Goal: Transaction & Acquisition: Purchase product/service

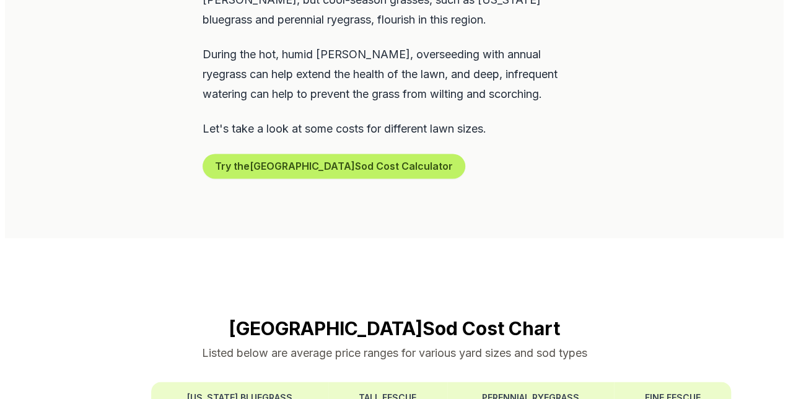
scroll to position [762, 0]
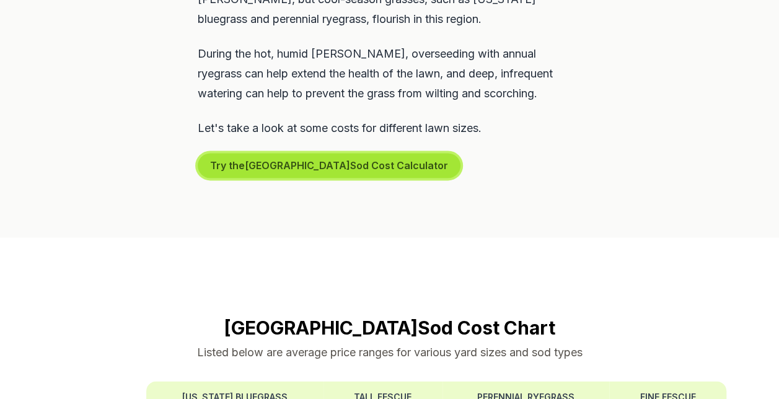
click at [286, 153] on button "Try the Lancaster Sod Cost Calculator" at bounding box center [329, 165] width 263 height 25
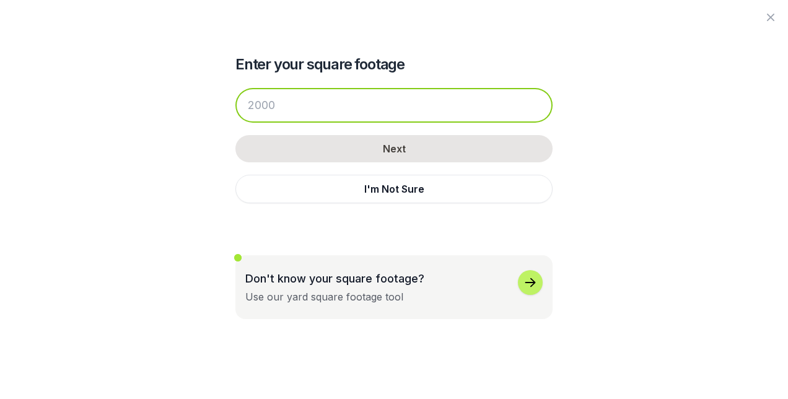
click at [286, 110] on input "number" at bounding box center [393, 105] width 317 height 35
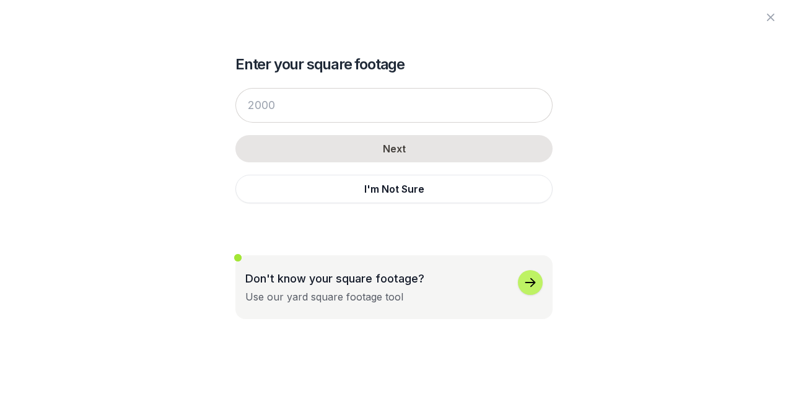
click at [530, 284] on icon "button" at bounding box center [530, 282] width 15 height 15
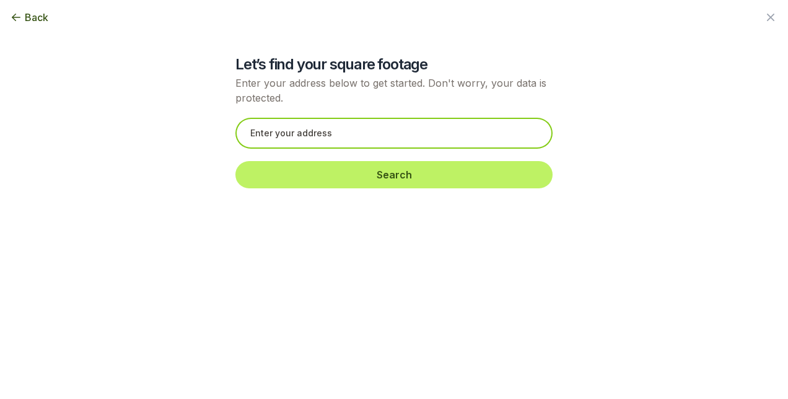
click at [314, 120] on input "text" at bounding box center [393, 133] width 317 height 31
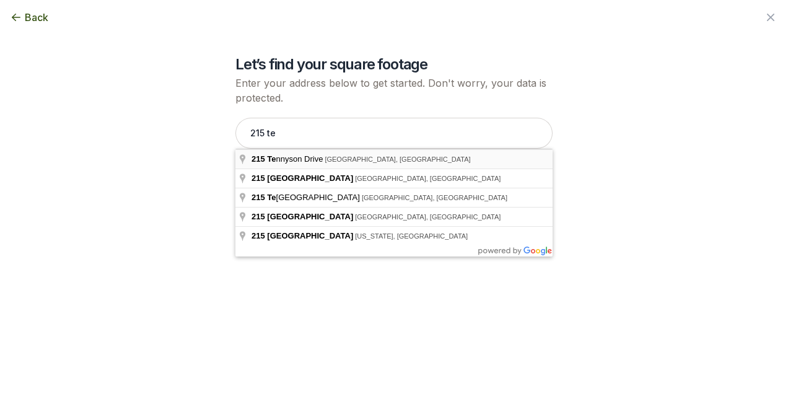
type input "[STREET_ADDRESS]"
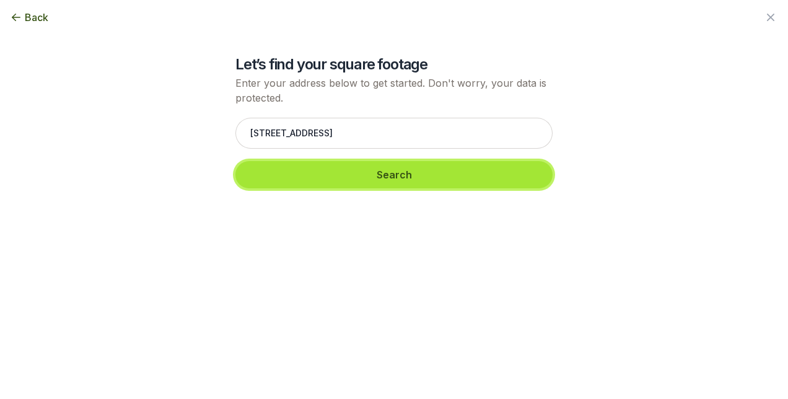
click at [400, 183] on button "Search" at bounding box center [393, 174] width 317 height 27
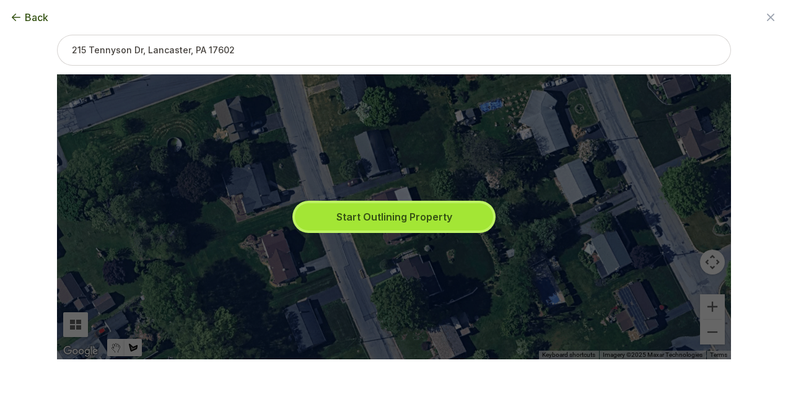
click at [366, 216] on button "Start Outlining Property" at bounding box center [394, 216] width 198 height 27
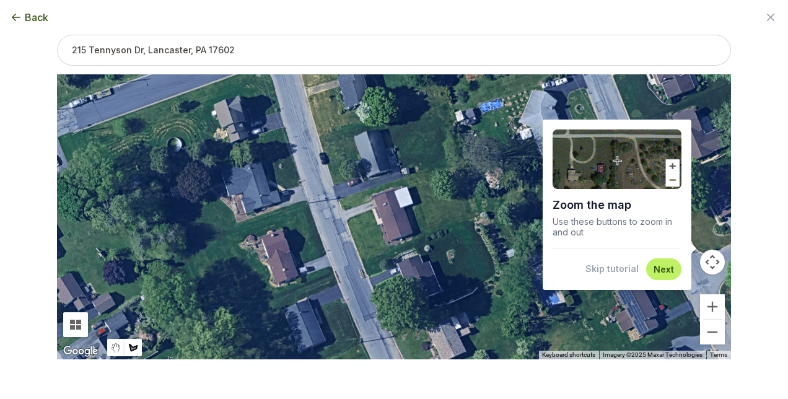
scroll to position [24, 0]
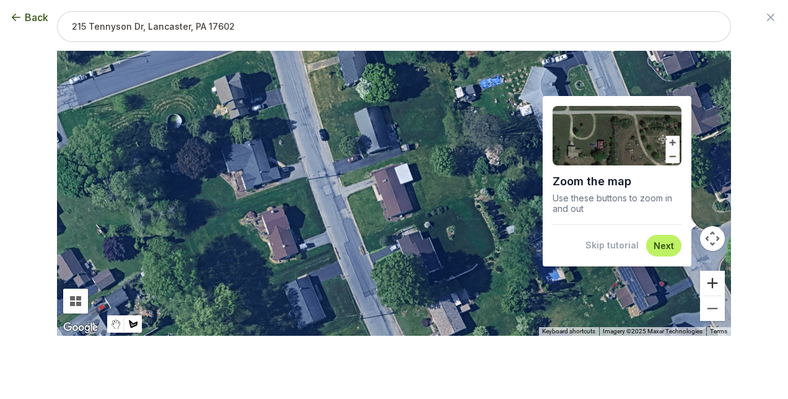
click at [703, 278] on button "Zoom in" at bounding box center [712, 283] width 25 height 25
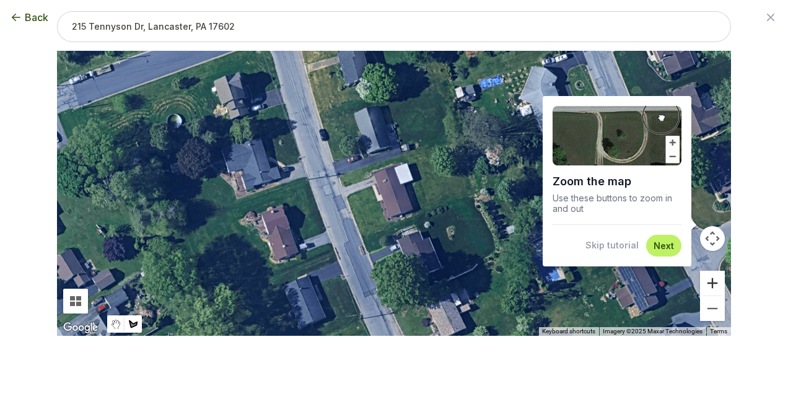
click at [703, 278] on button "Zoom in" at bounding box center [712, 283] width 25 height 25
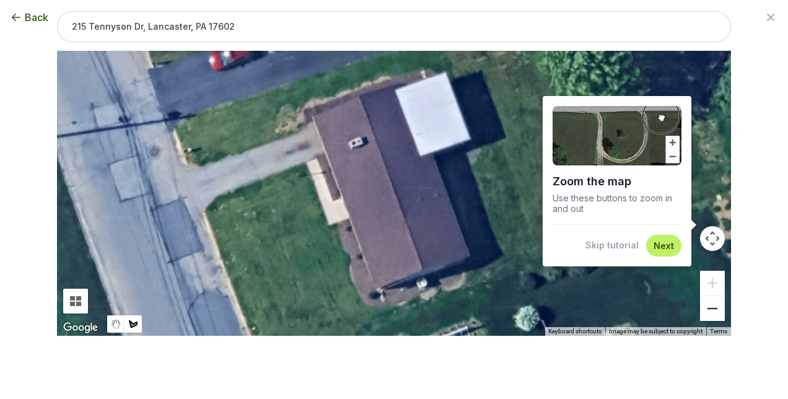
click at [705, 305] on button "Zoom out" at bounding box center [712, 308] width 25 height 25
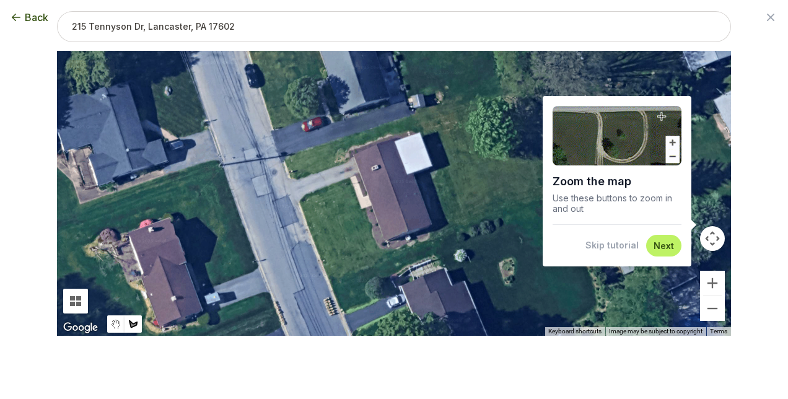
click at [607, 243] on button "Skip tutorial" at bounding box center [612, 245] width 53 height 12
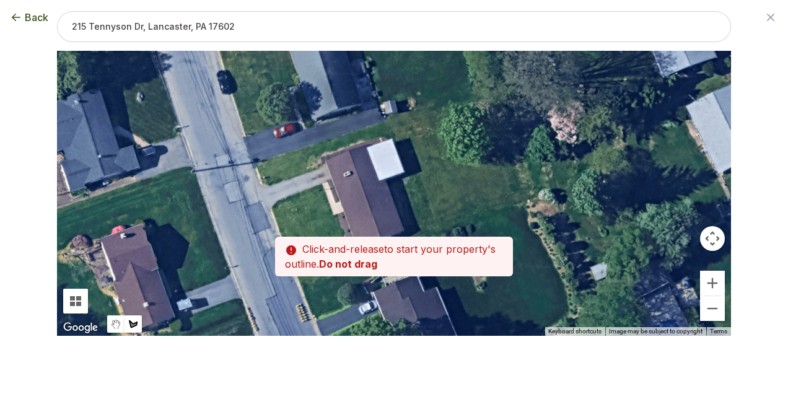
drag, startPoint x: 534, startPoint y: 191, endPoint x: 505, endPoint y: 197, distance: 29.8
click at [505, 197] on div at bounding box center [394, 193] width 674 height 285
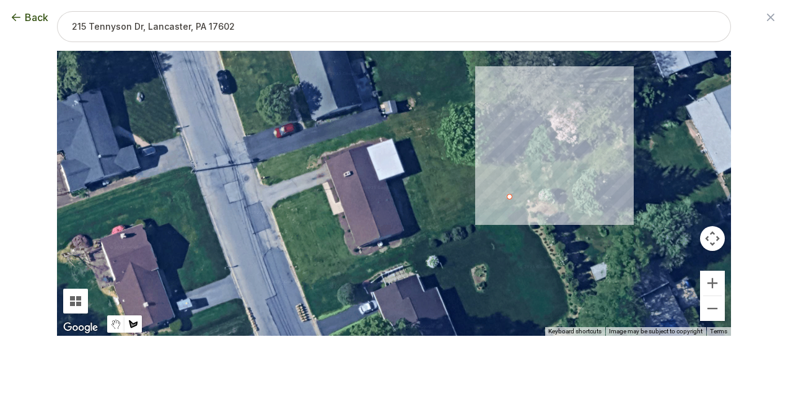
click at [504, 196] on div at bounding box center [394, 193] width 674 height 285
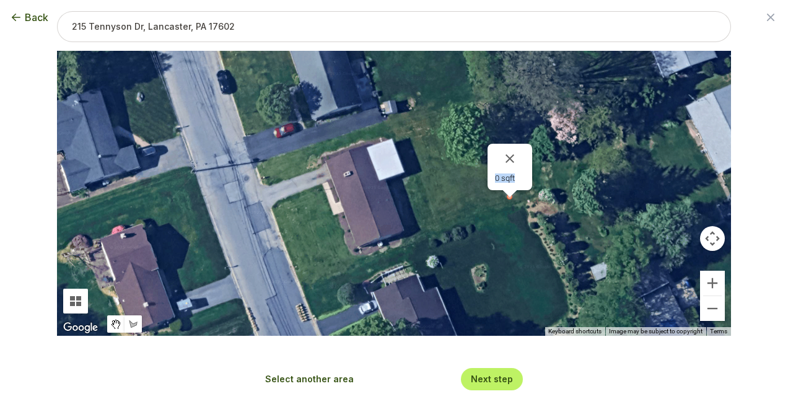
drag, startPoint x: 504, startPoint y: 196, endPoint x: 508, endPoint y: 203, distance: 8.3
click at [508, 193] on div "0 sqft" at bounding box center [731, 193] width 674 height 0
drag, startPoint x: 508, startPoint y: 203, endPoint x: 509, endPoint y: 157, distance: 46.5
click at [509, 157] on button "Close" at bounding box center [510, 159] width 30 height 30
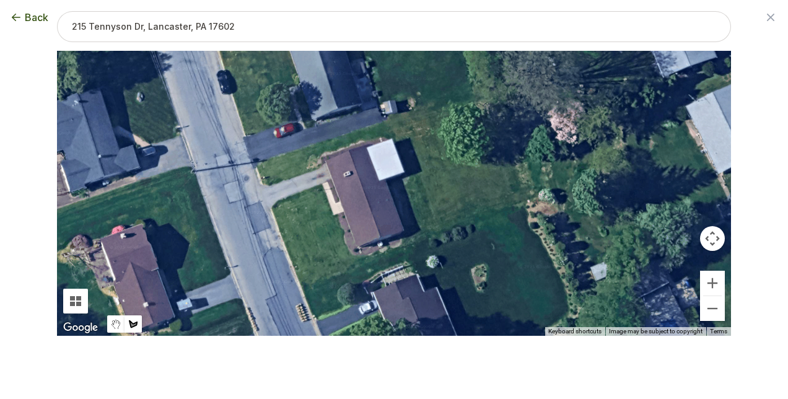
click at [299, 292] on div at bounding box center [394, 193] width 674 height 285
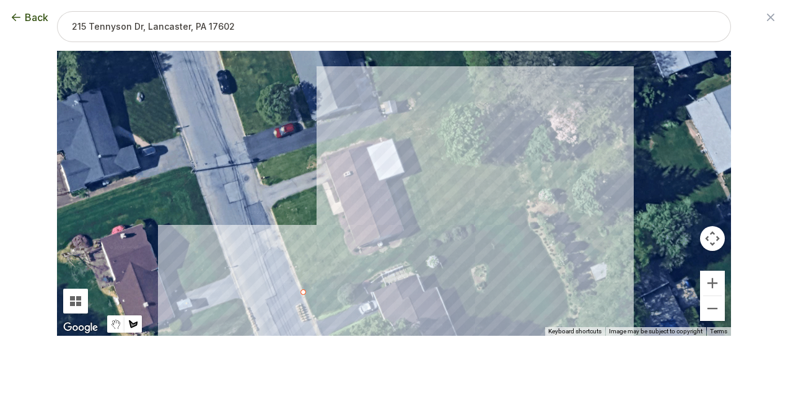
click at [522, 202] on div at bounding box center [394, 193] width 674 height 285
click at [476, 101] on div at bounding box center [394, 193] width 674 height 285
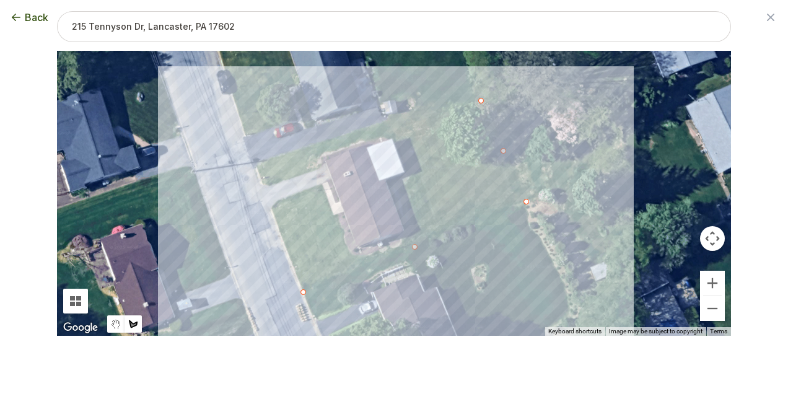
click at [253, 169] on div at bounding box center [394, 193] width 674 height 285
click at [299, 288] on div at bounding box center [394, 193] width 674 height 285
type input "10521"
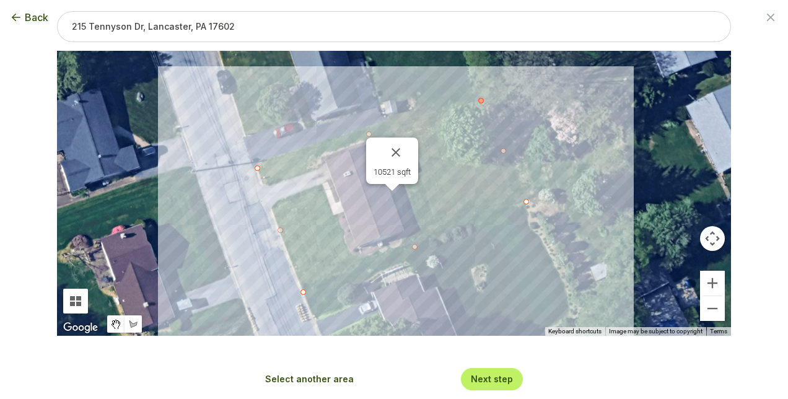
click at [478, 100] on div at bounding box center [481, 101] width 6 height 6
click at [490, 377] on button "Next step" at bounding box center [492, 379] width 42 height 12
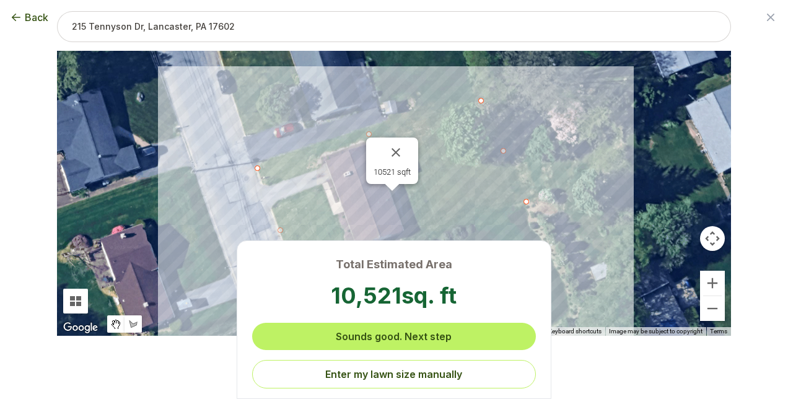
scroll to position [0, 0]
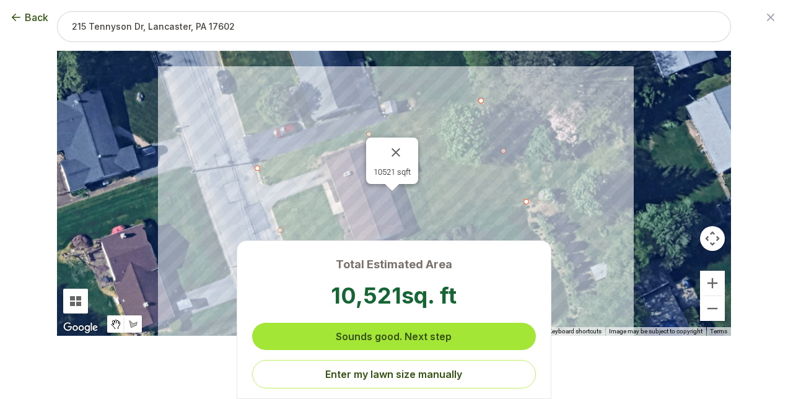
click at [437, 338] on button "Sounds good. Next step" at bounding box center [394, 336] width 284 height 27
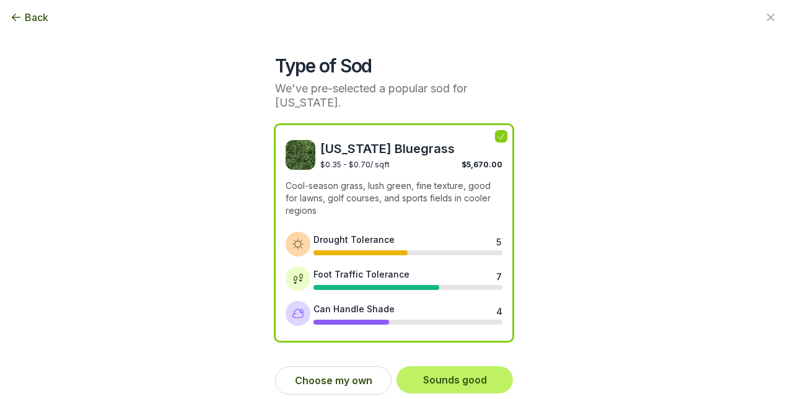
scroll to position [5, 0]
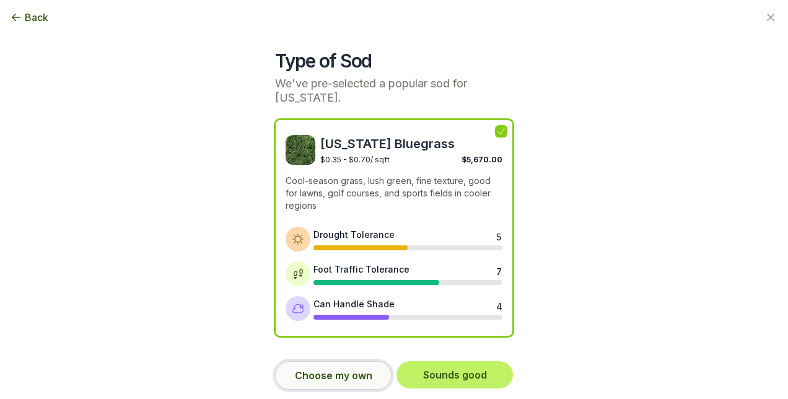
click at [335, 374] on button "Choose my own" at bounding box center [333, 375] width 116 height 29
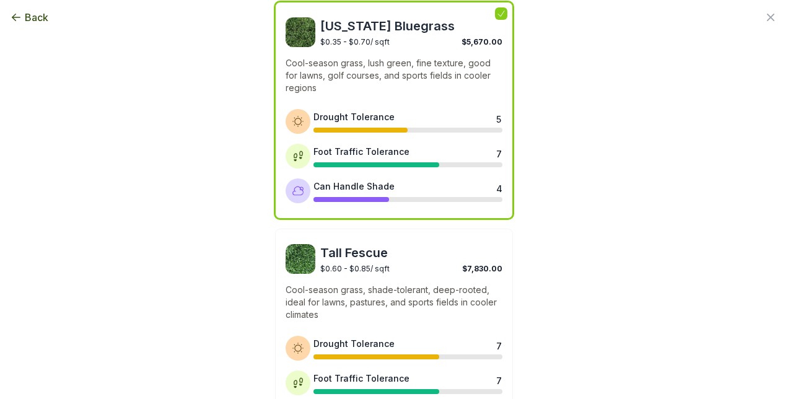
scroll to position [0, 0]
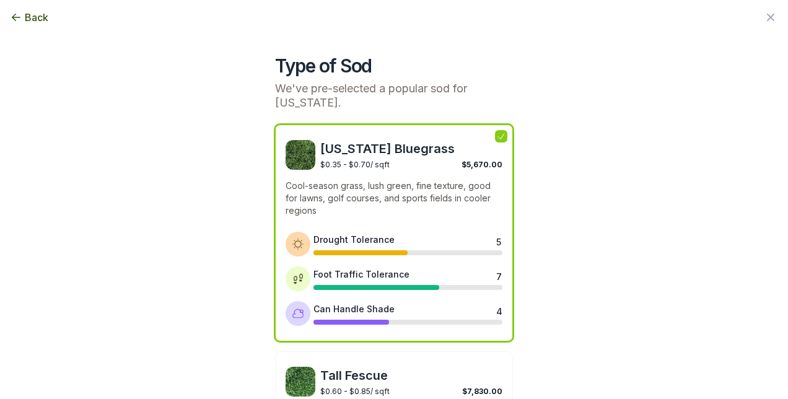
drag, startPoint x: 390, startPoint y: 151, endPoint x: 197, endPoint y: 226, distance: 207.4
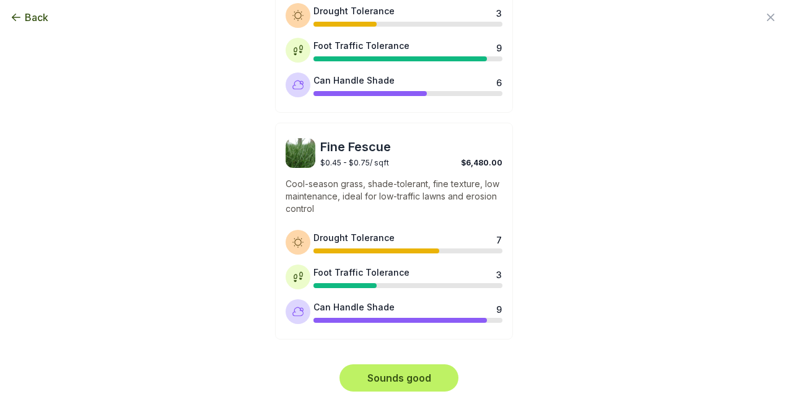
scroll to position [683, 0]
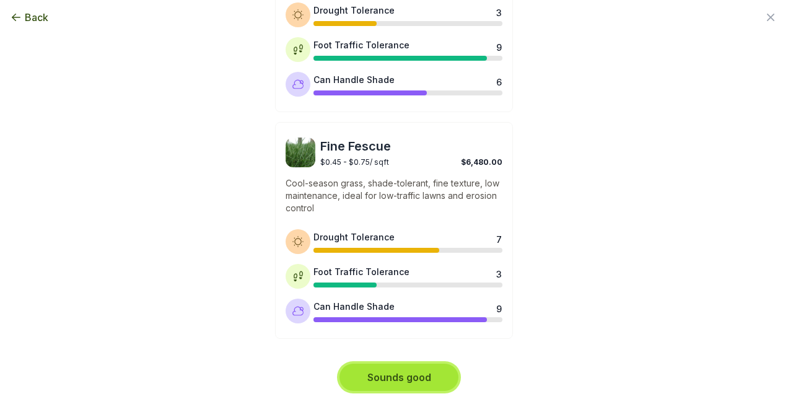
click at [423, 374] on button "Sounds good" at bounding box center [399, 377] width 119 height 27
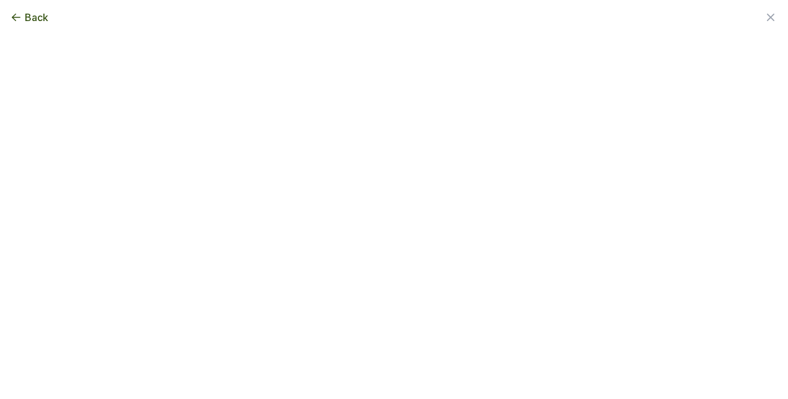
scroll to position [0, 0]
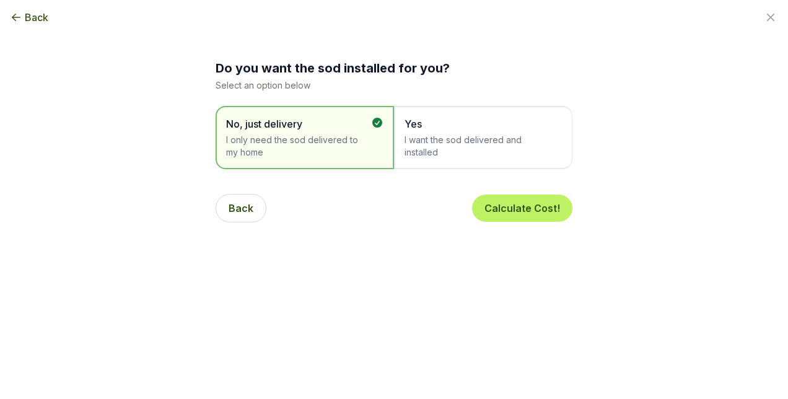
click at [455, 134] on span "I want the sod delivered and installed" at bounding box center [477, 146] width 145 height 25
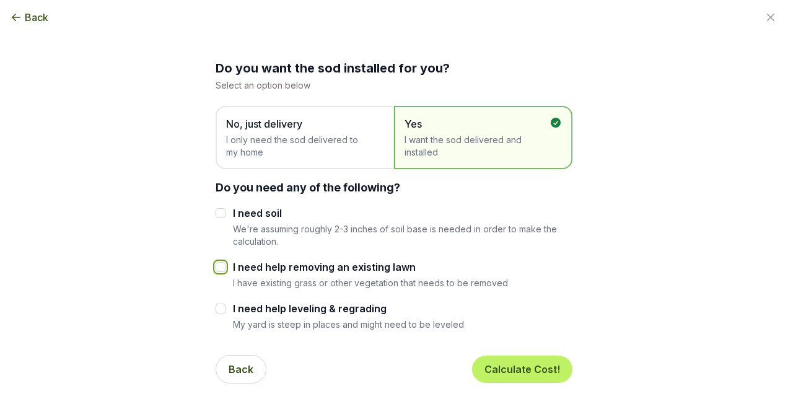
click at [217, 268] on input "I need help removing an existing lawn" at bounding box center [221, 267] width 10 height 10
checkbox input "true"
click at [217, 213] on input "I need soil" at bounding box center [221, 213] width 10 height 10
checkbox input "true"
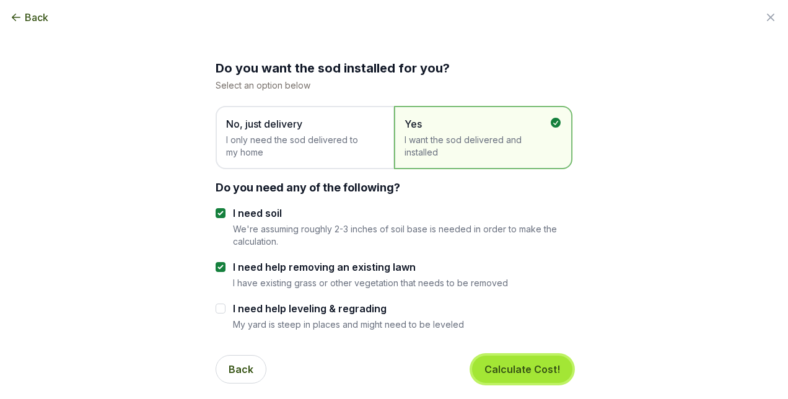
click at [547, 368] on button "Calculate Cost!" at bounding box center [522, 369] width 100 height 27
